Goal: Find specific page/section: Find specific page/section

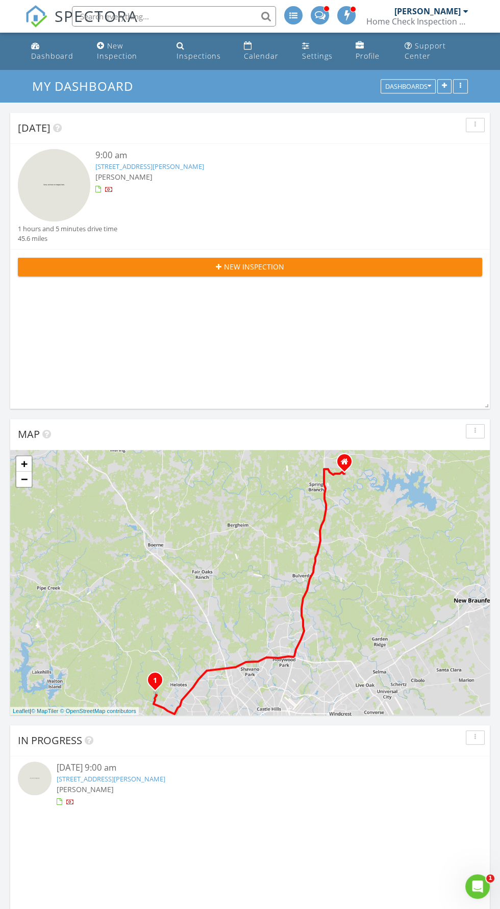
click at [193, 14] on input "text" at bounding box center [174, 16] width 204 height 20
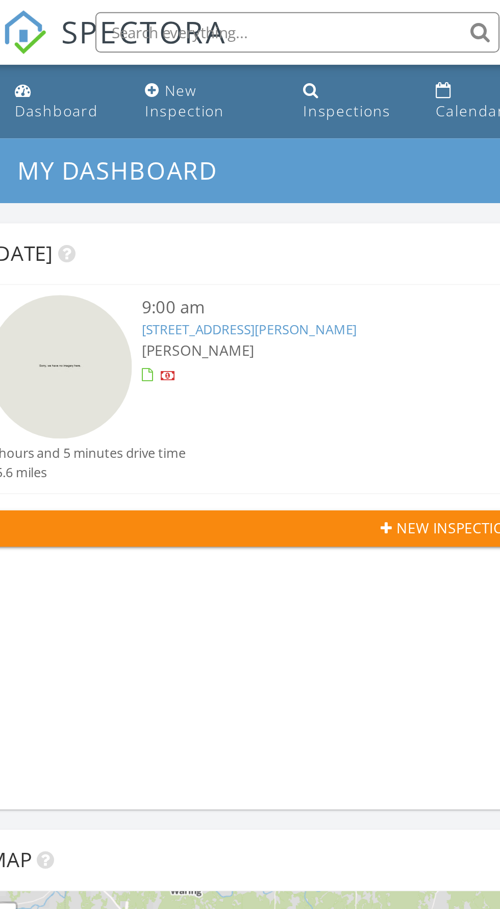
click at [180, 13] on input "text" at bounding box center [174, 16] width 204 height 20
click at [210, 16] on input "text" at bounding box center [174, 16] width 204 height 20
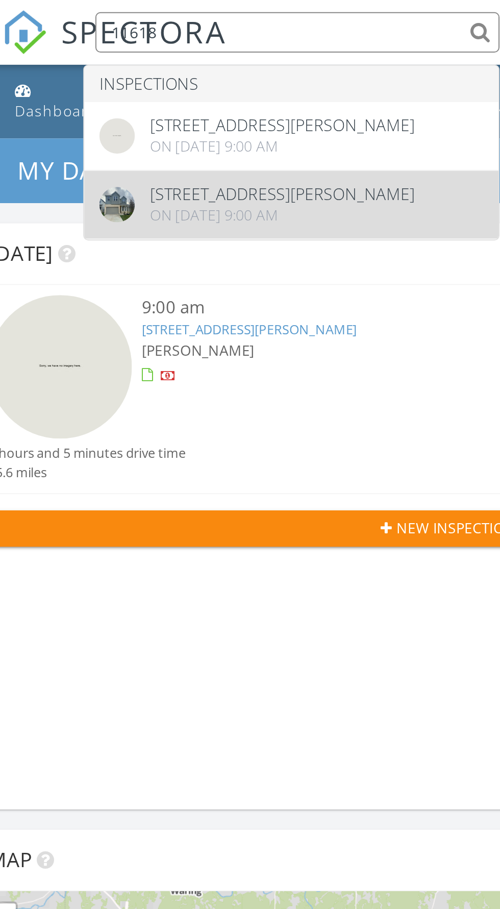
type input "11618"
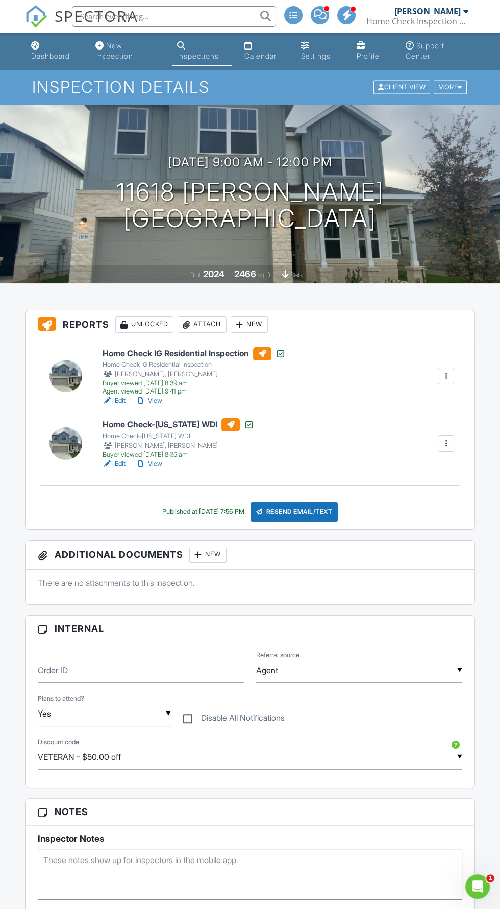
click at [182, 350] on h6 "Home Check IG Residential Inspection" at bounding box center [194, 353] width 183 height 13
